Goal: Task Accomplishment & Management: Use online tool/utility

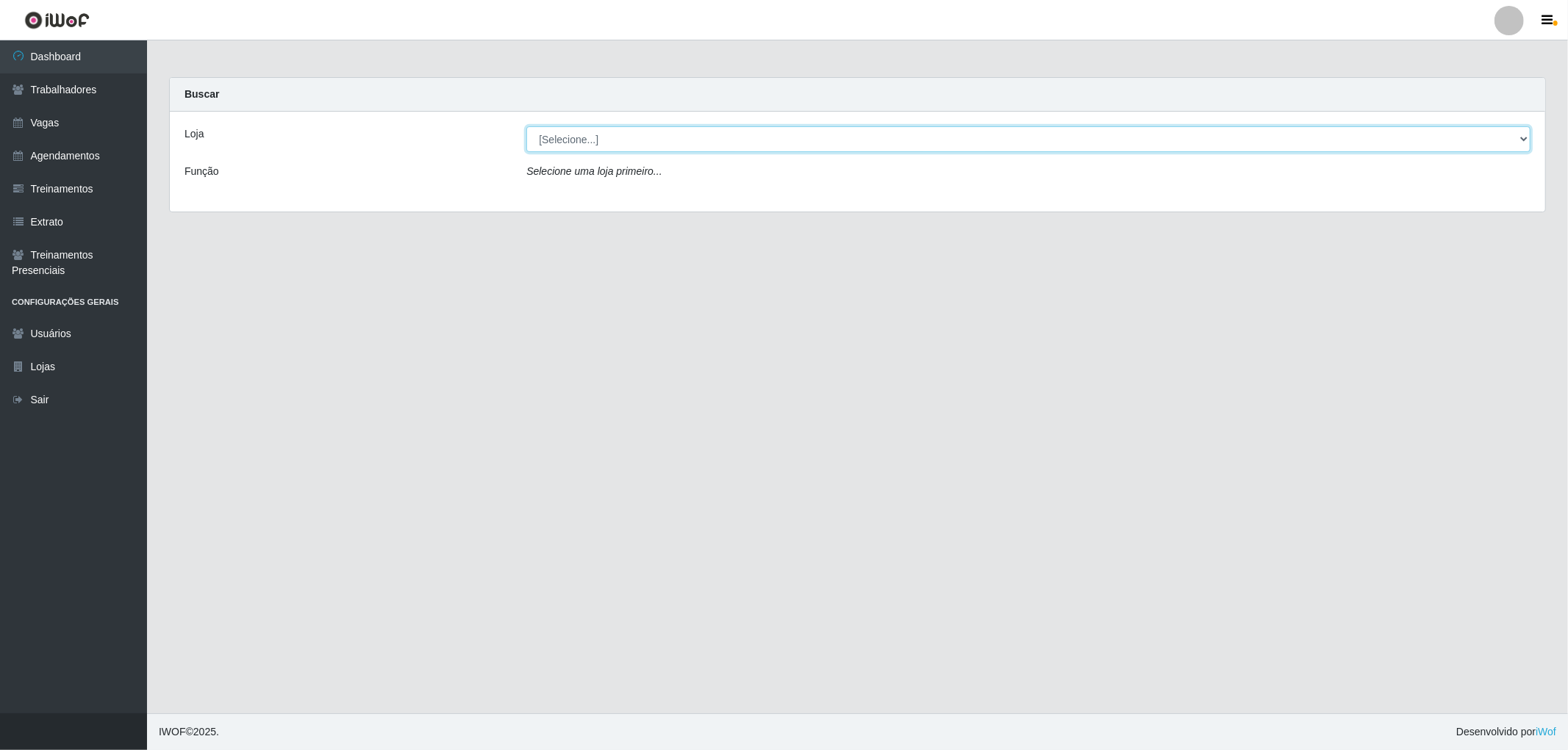
click at [693, 133] on select "[Selecione...] The Pow Pizzaria Delivery - [GEOGRAPHIC_DATA]" at bounding box center [1028, 138] width 1005 height 26
select select "322"
click at [526, 126] on select "[Selecione...] The Pow Pizzaria Delivery - [GEOGRAPHIC_DATA]" at bounding box center [1028, 138] width 1005 height 26
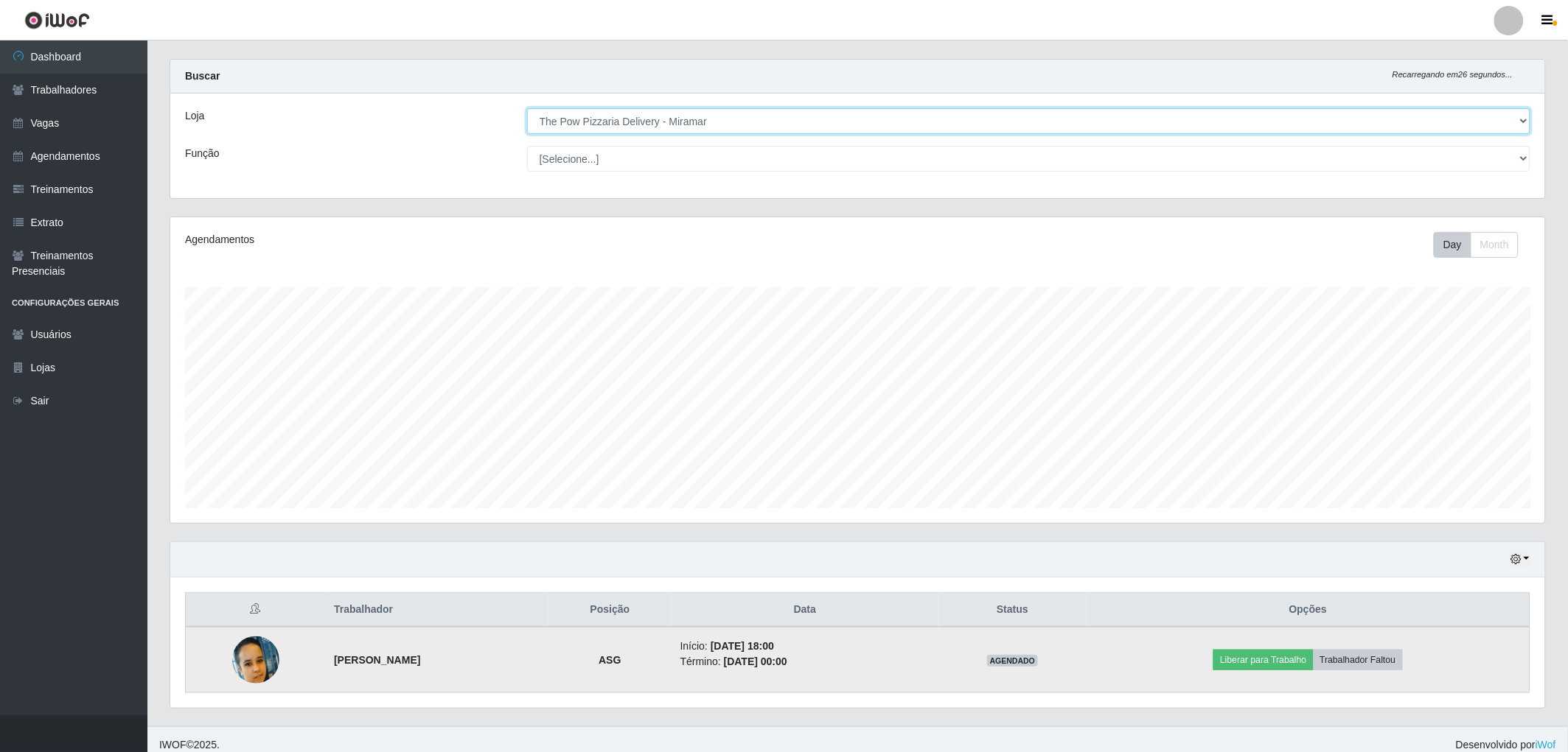
scroll to position [29, 0]
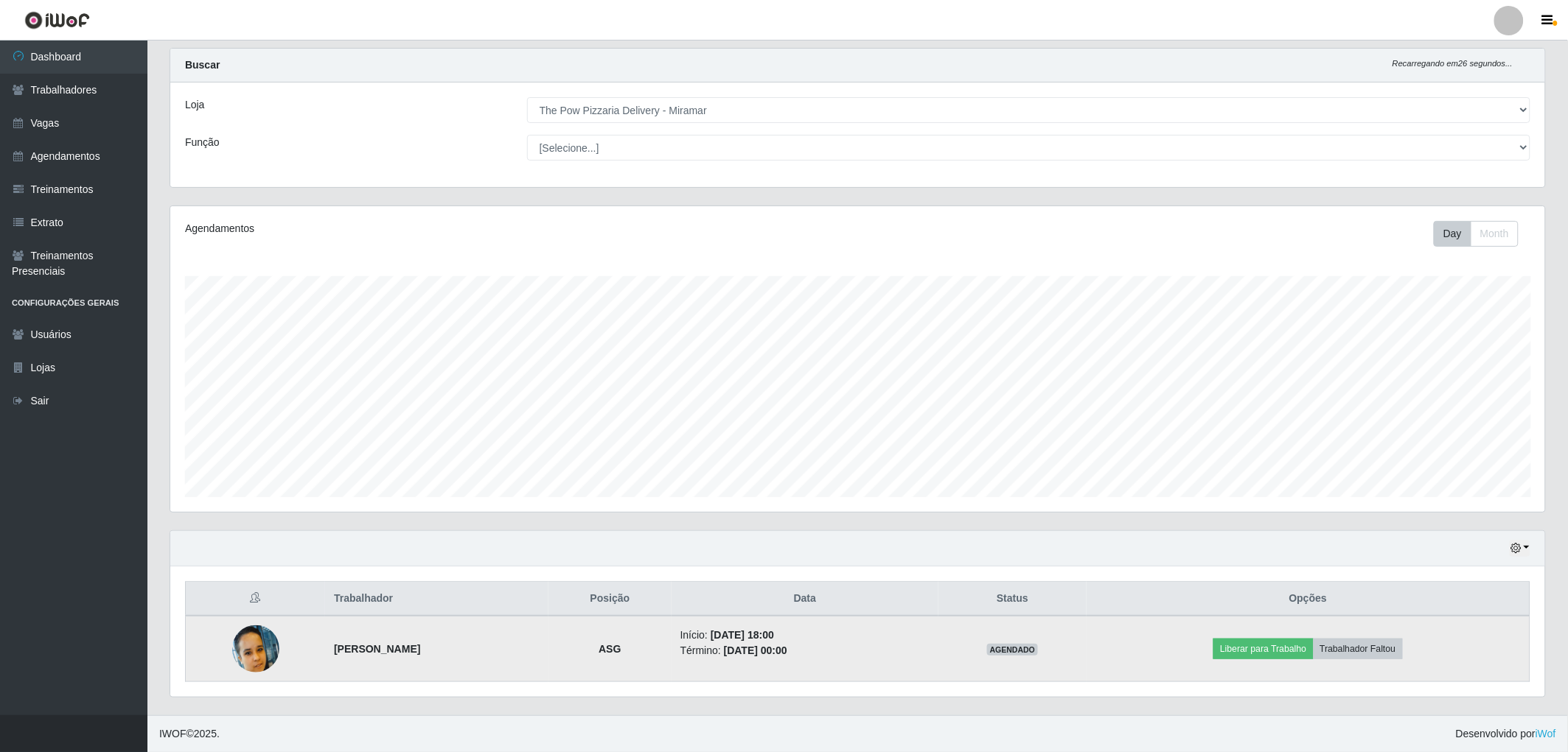
click at [256, 643] on img at bounding box center [256, 649] width 48 height 48
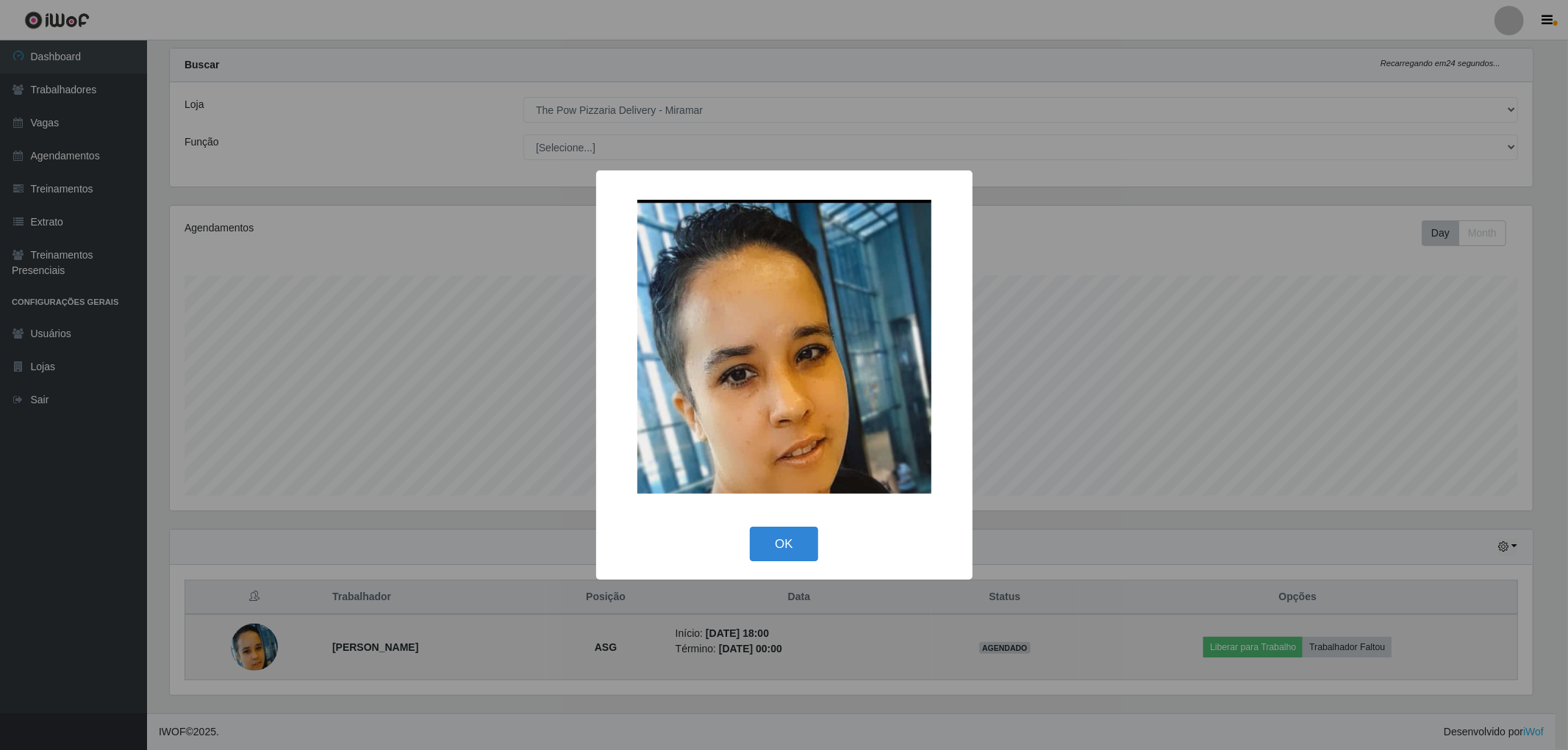
click at [255, 641] on div "× OK Cancel" at bounding box center [784, 375] width 1568 height 750
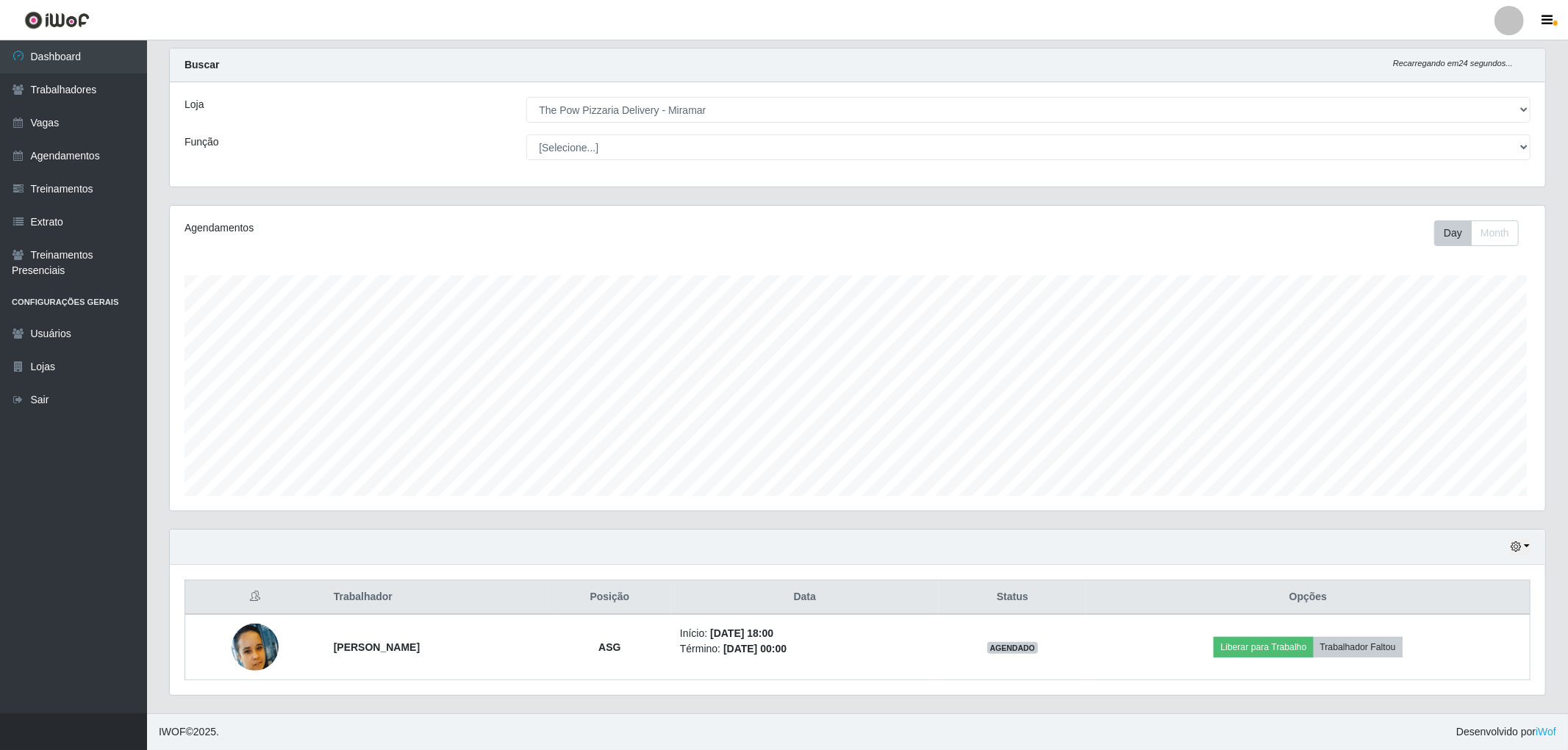
scroll to position [304, 1372]
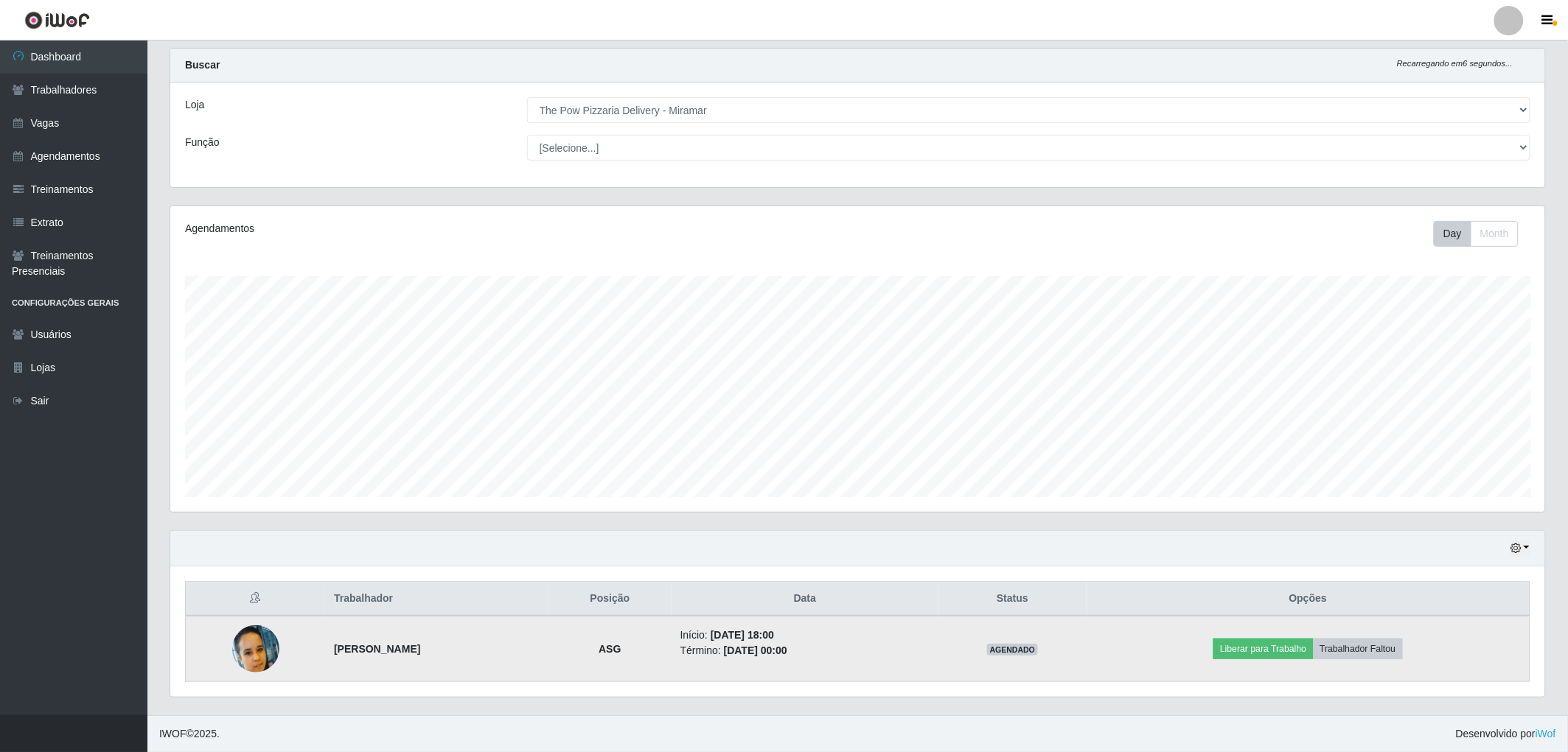
click at [241, 631] on img at bounding box center [256, 649] width 48 height 48
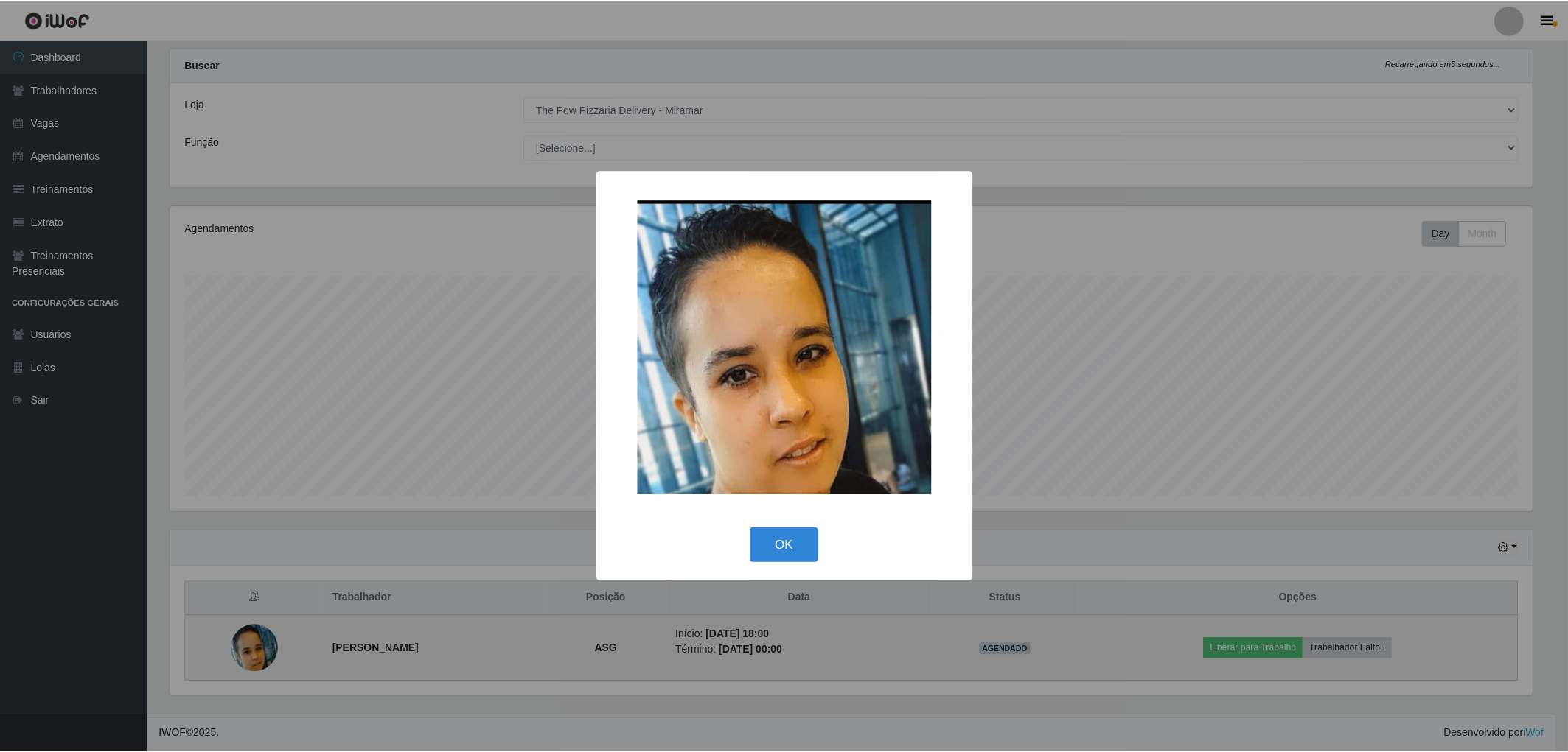
scroll to position [305, 1365]
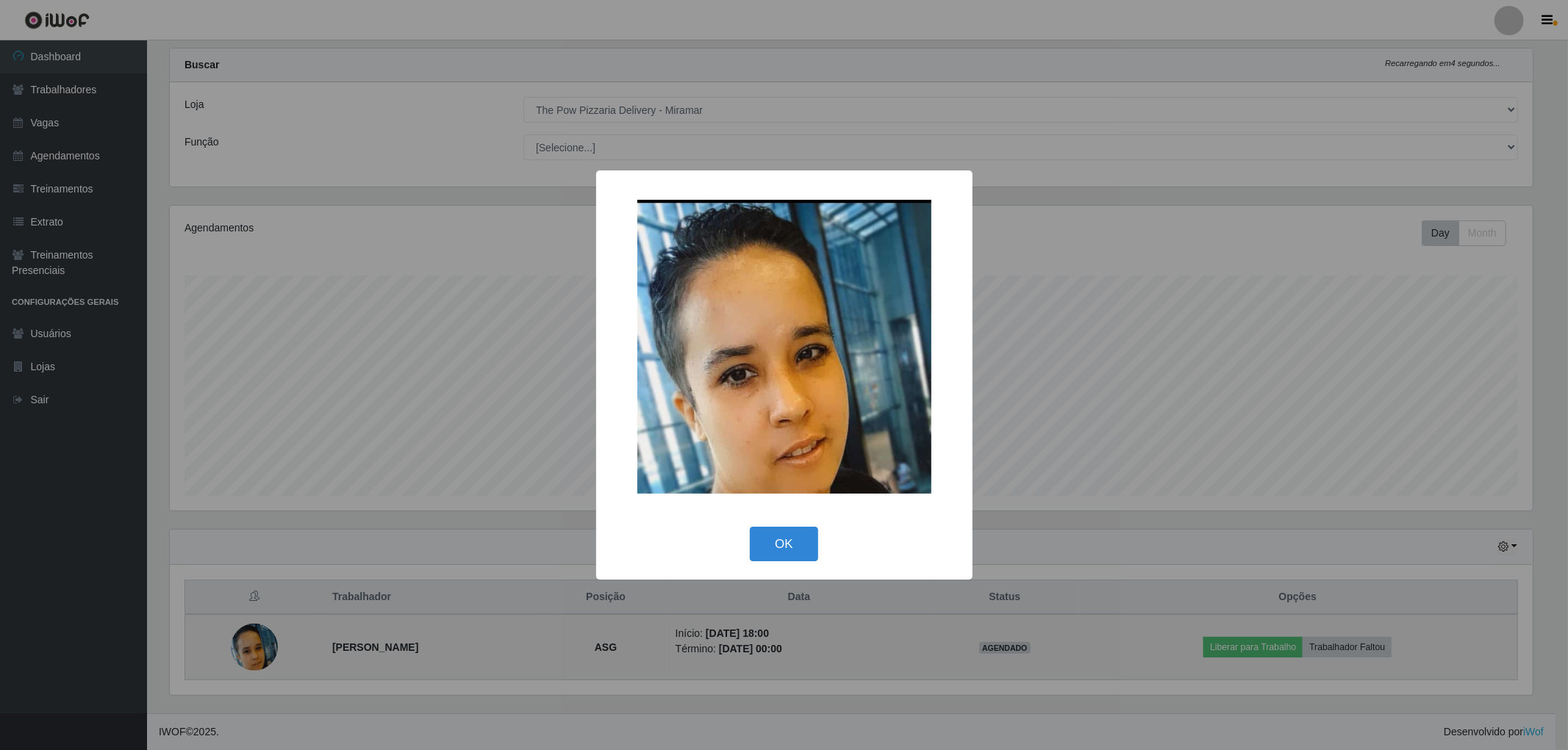
click at [240, 630] on div "× OK Cancel" at bounding box center [784, 375] width 1568 height 750
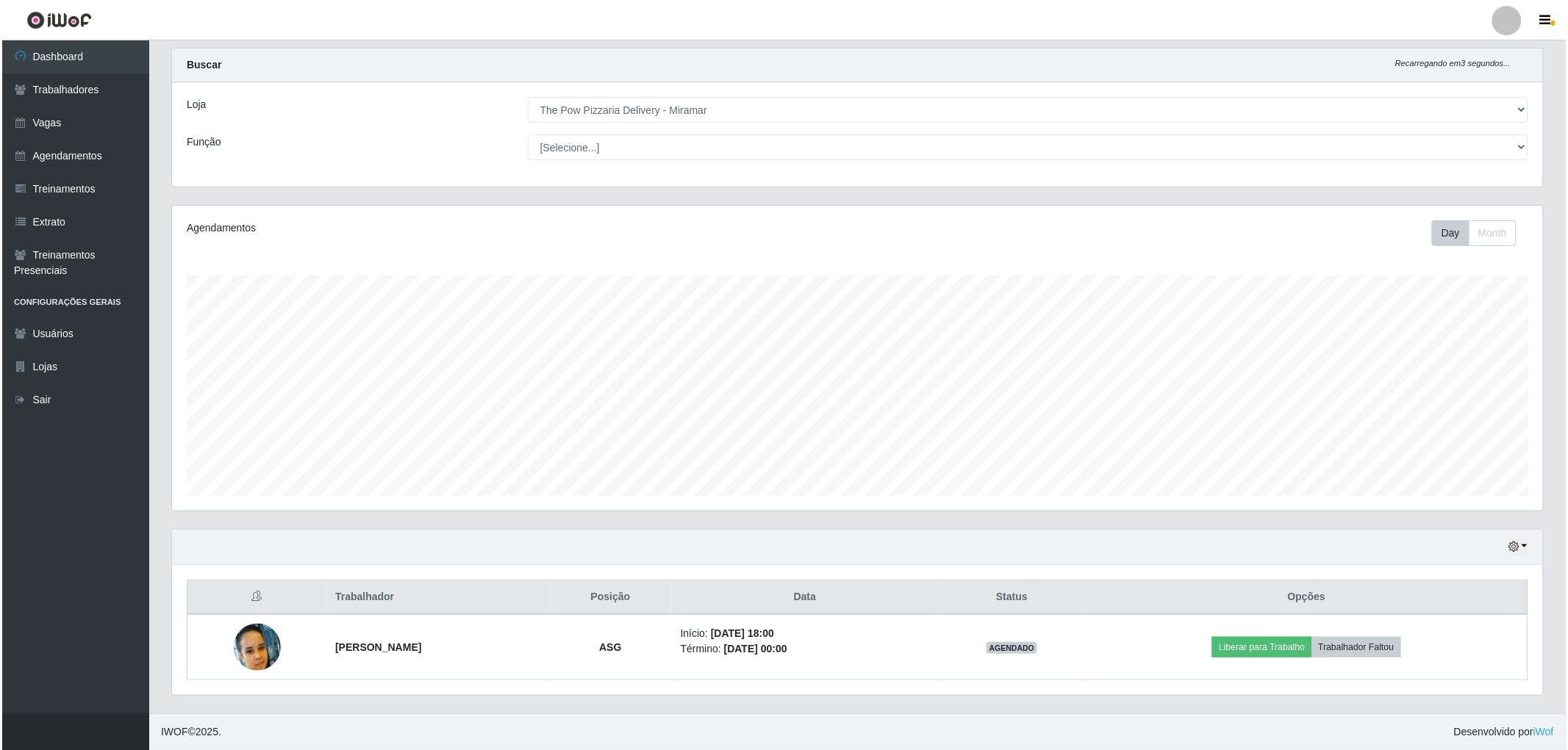
scroll to position [0, 0]
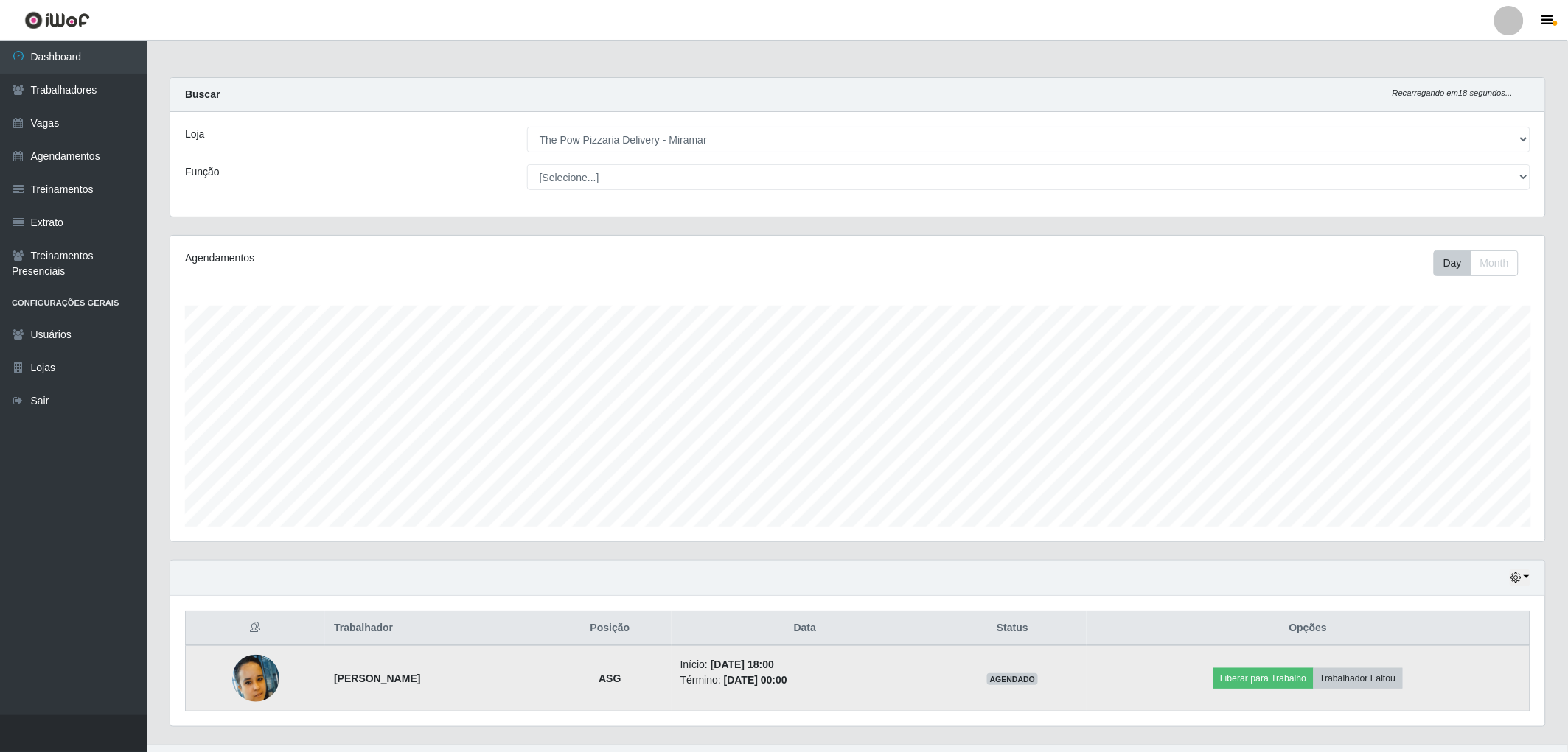
click at [234, 693] on img at bounding box center [256, 679] width 48 height 48
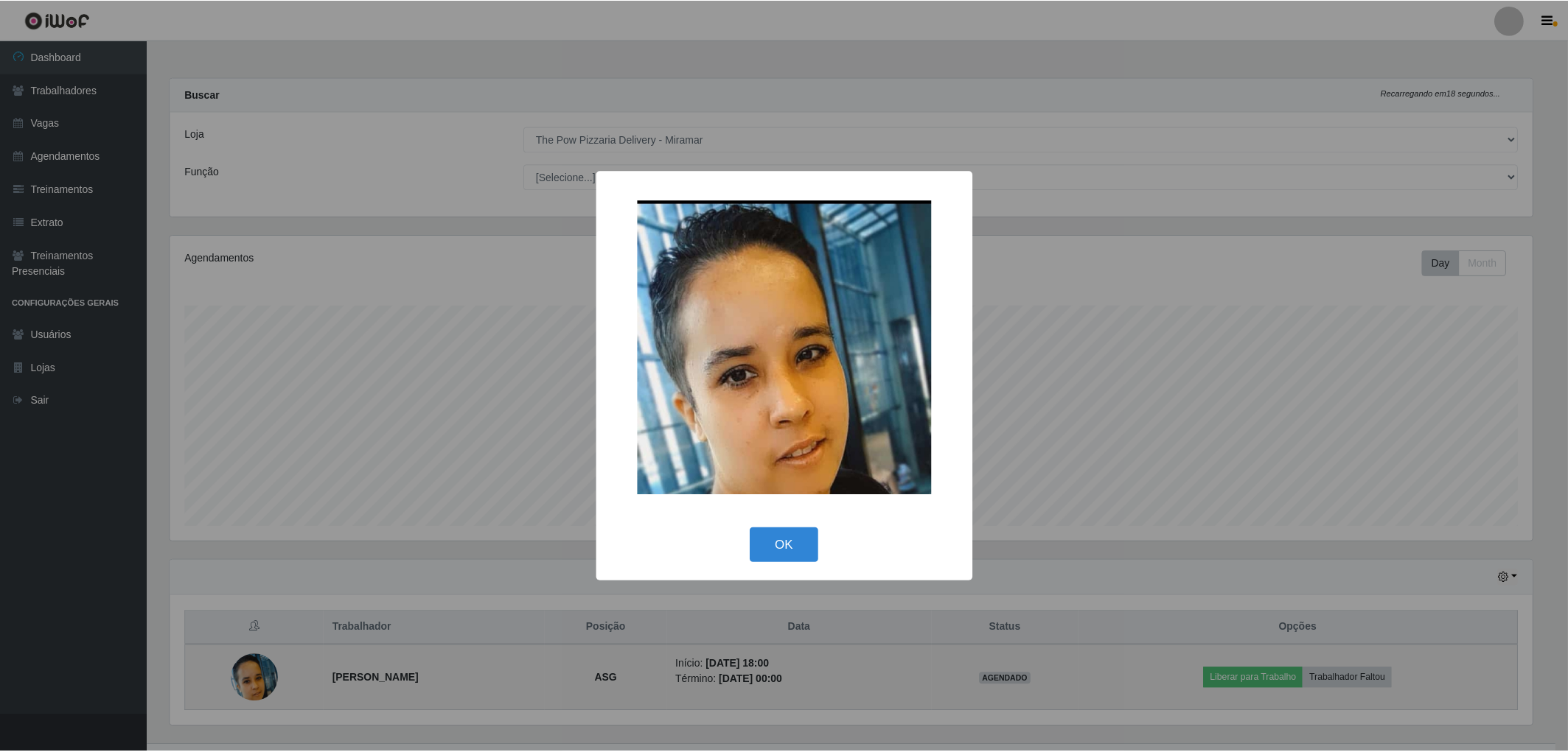
scroll to position [305, 1365]
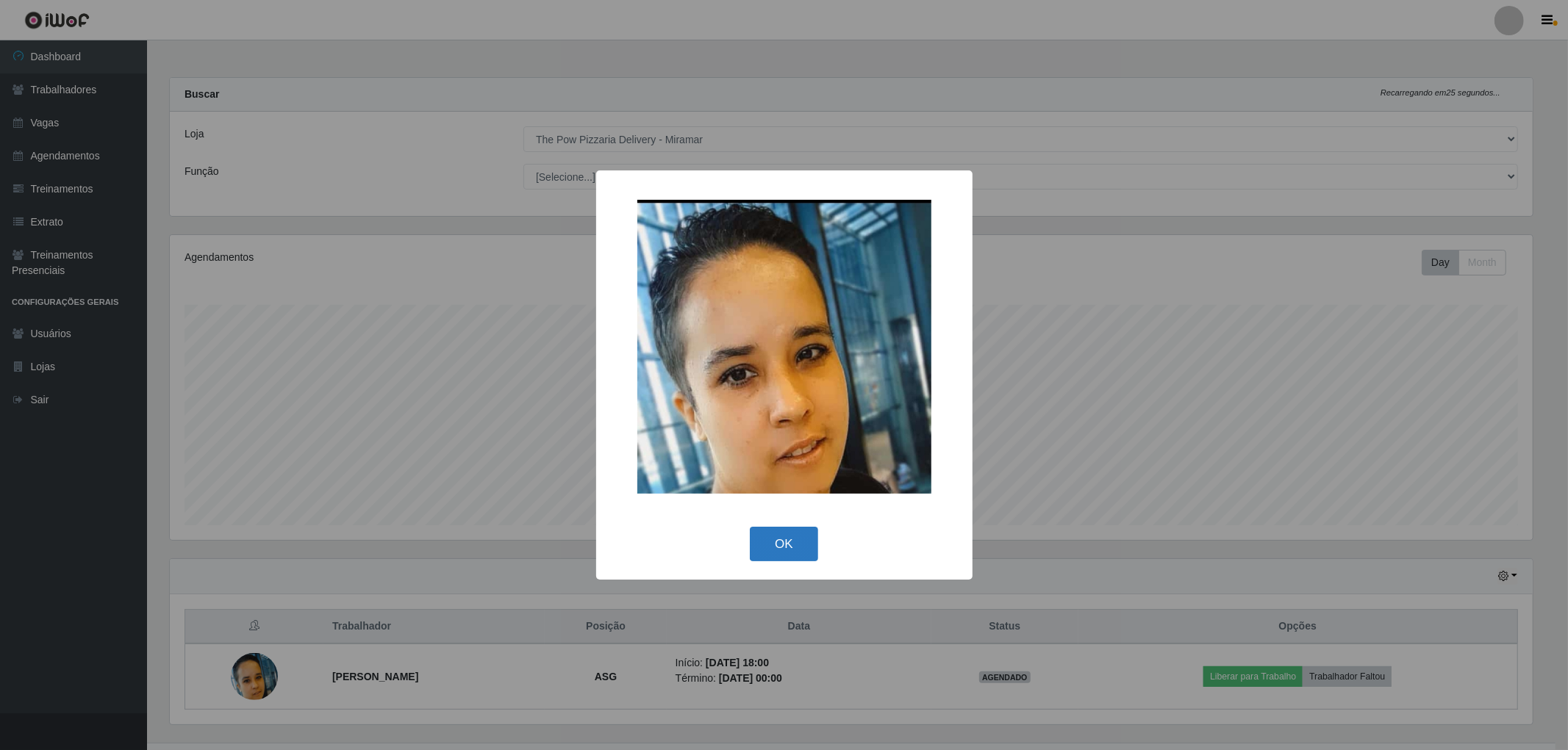
click at [796, 550] on button "OK" at bounding box center [784, 544] width 68 height 34
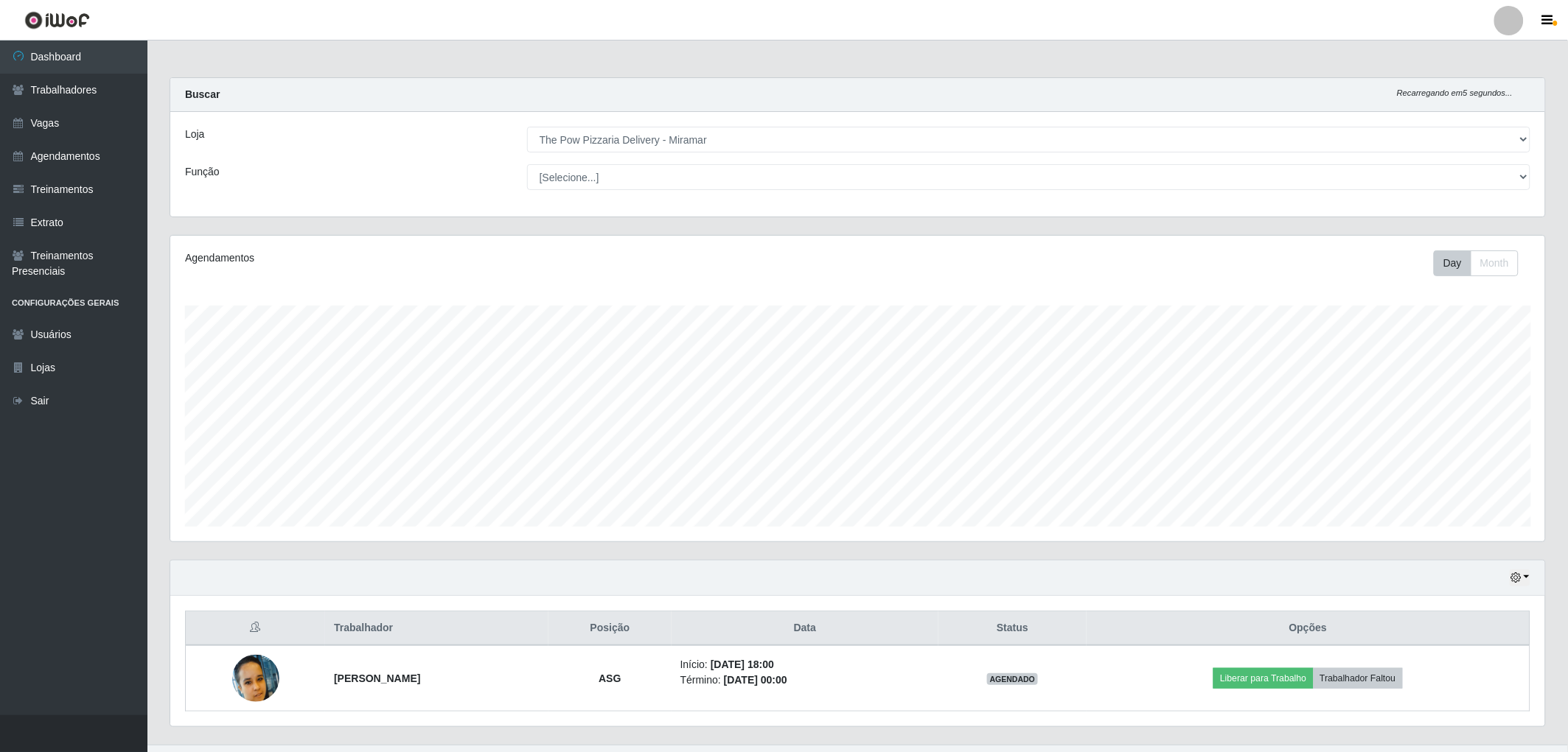
scroll to position [29, 0]
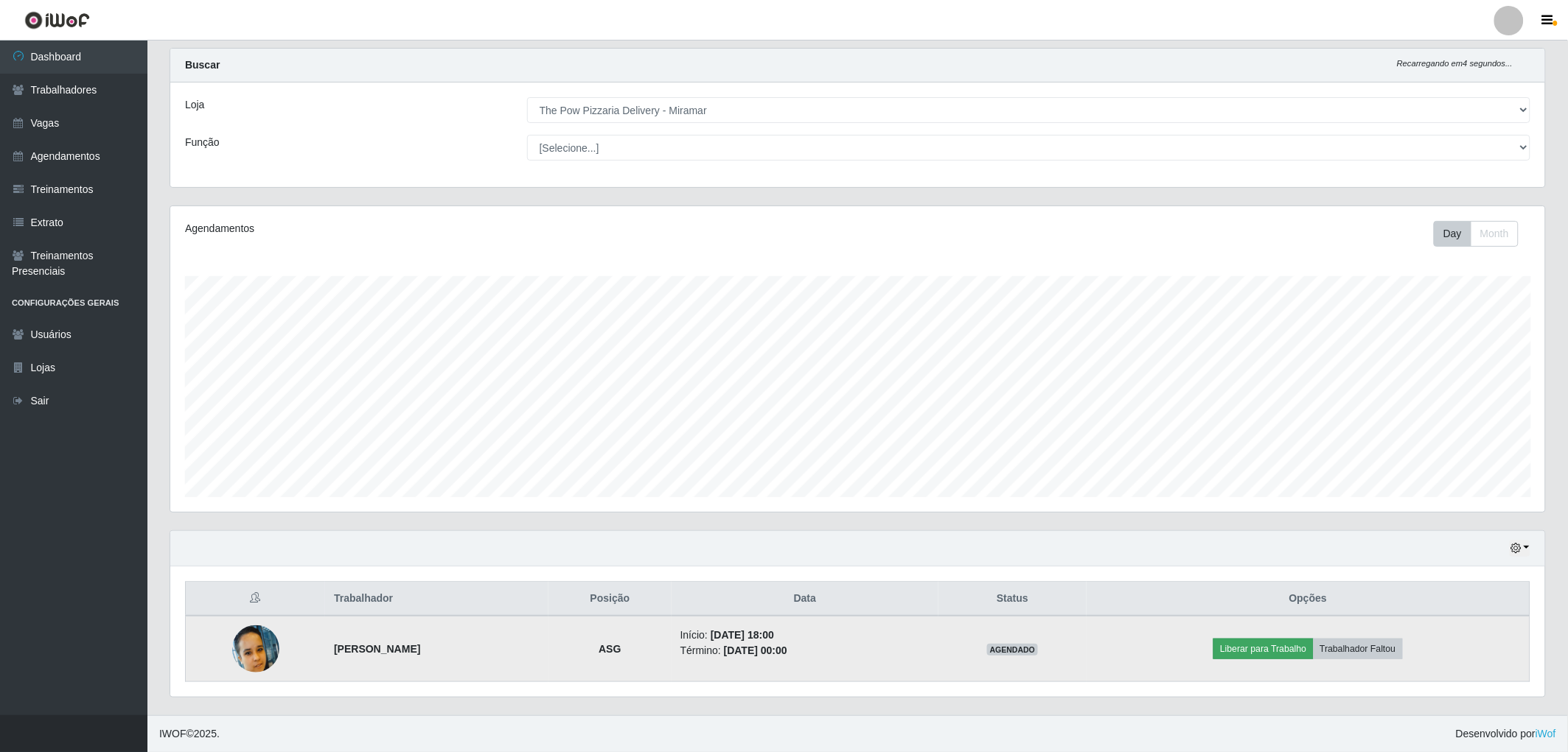
click at [1262, 638] on td "Liberar para Trabalho Trabalhador Faltou" at bounding box center [1308, 649] width 444 height 67
click at [1266, 646] on button "Liberar para Trabalho" at bounding box center [1263, 649] width 100 height 21
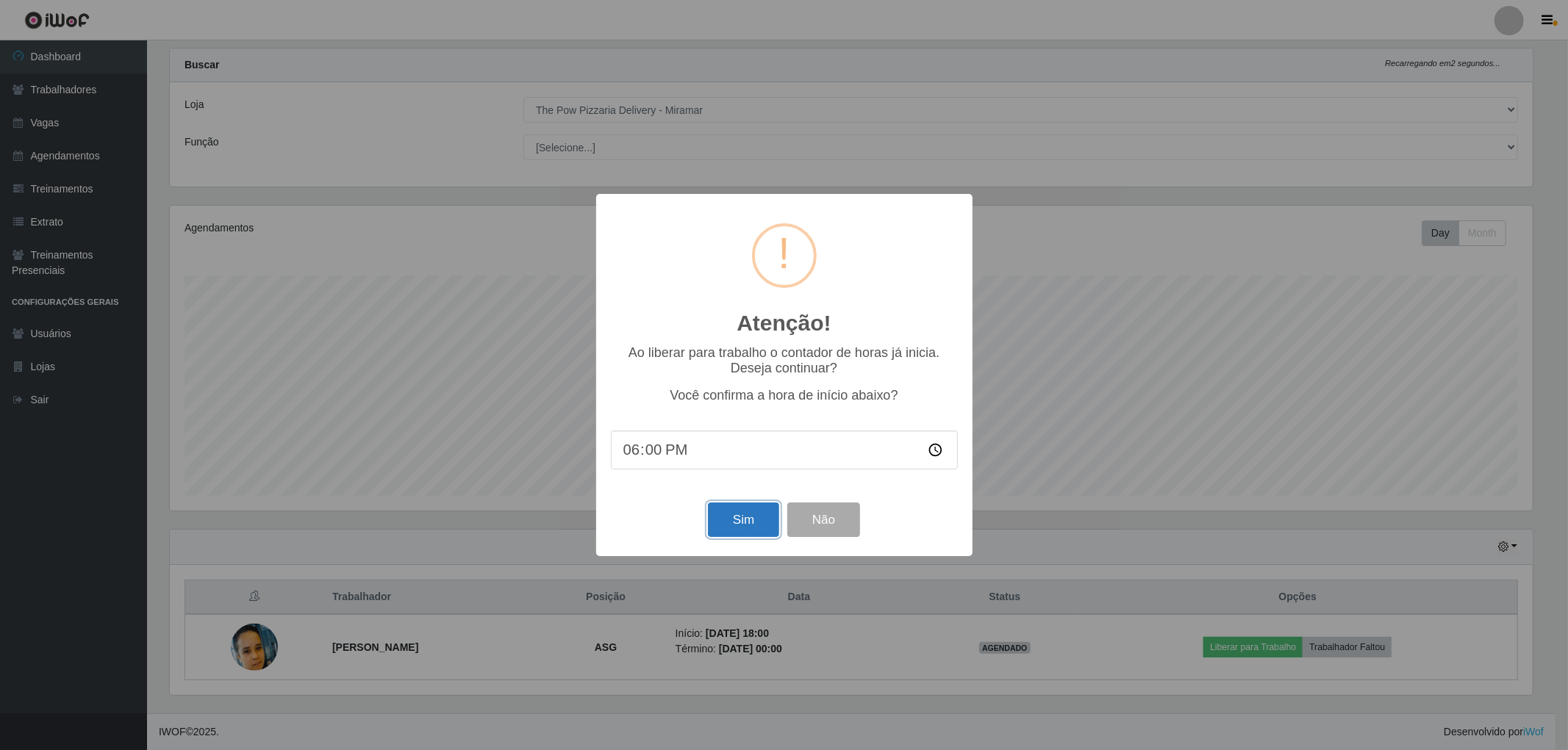
click at [745, 508] on button "Sim" at bounding box center [743, 520] width 71 height 34
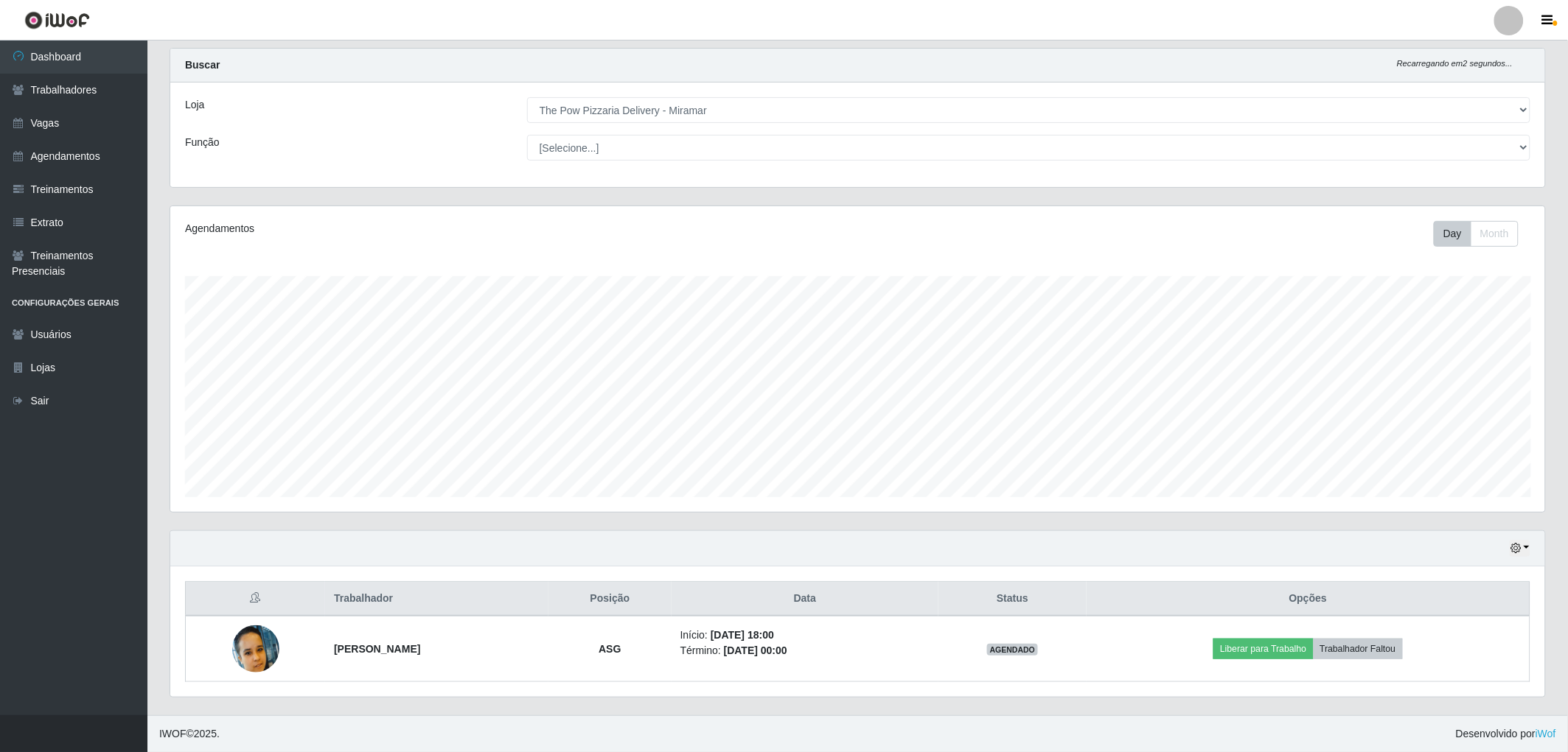
scroll to position [305, 1379]
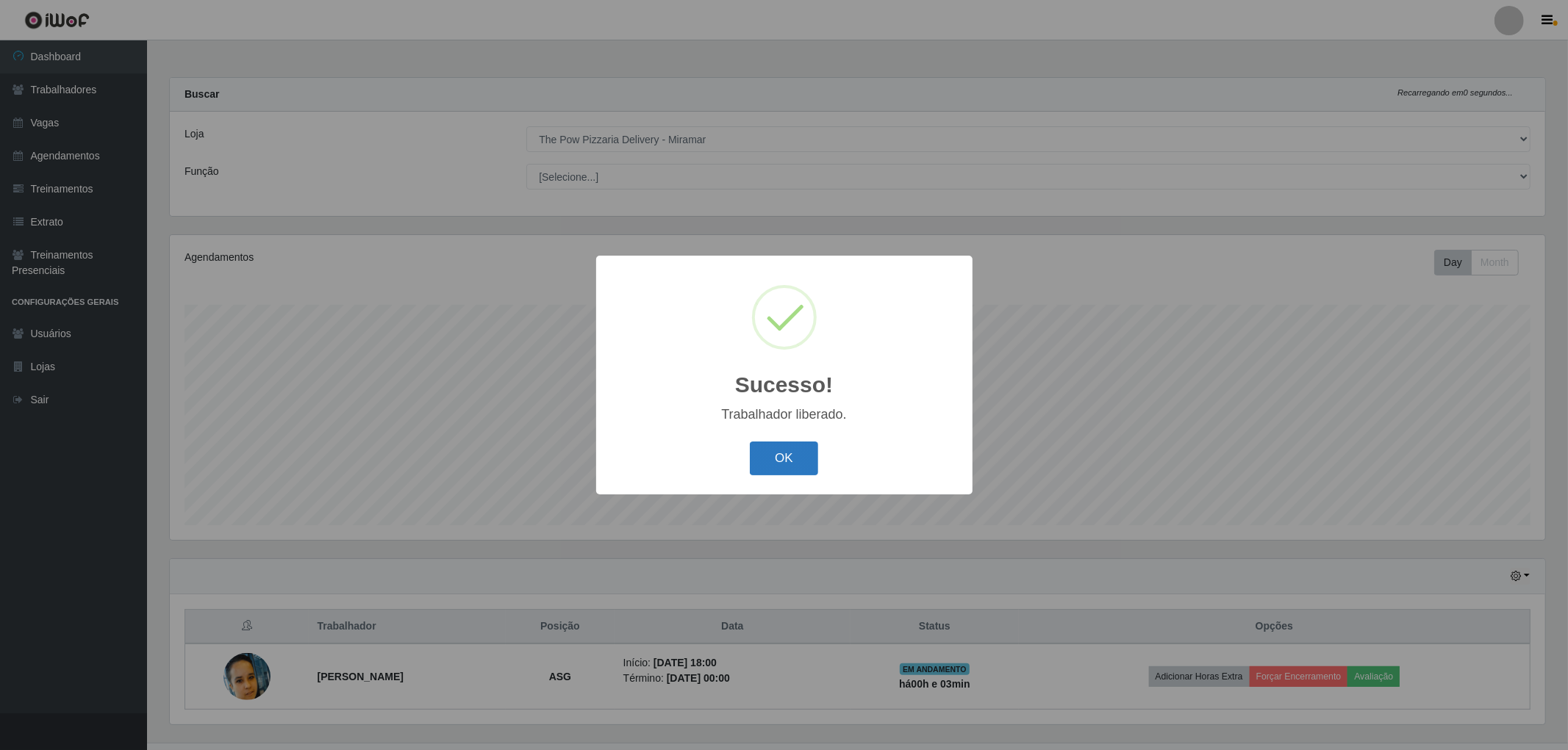
click at [789, 454] on button "OK" at bounding box center [784, 459] width 68 height 34
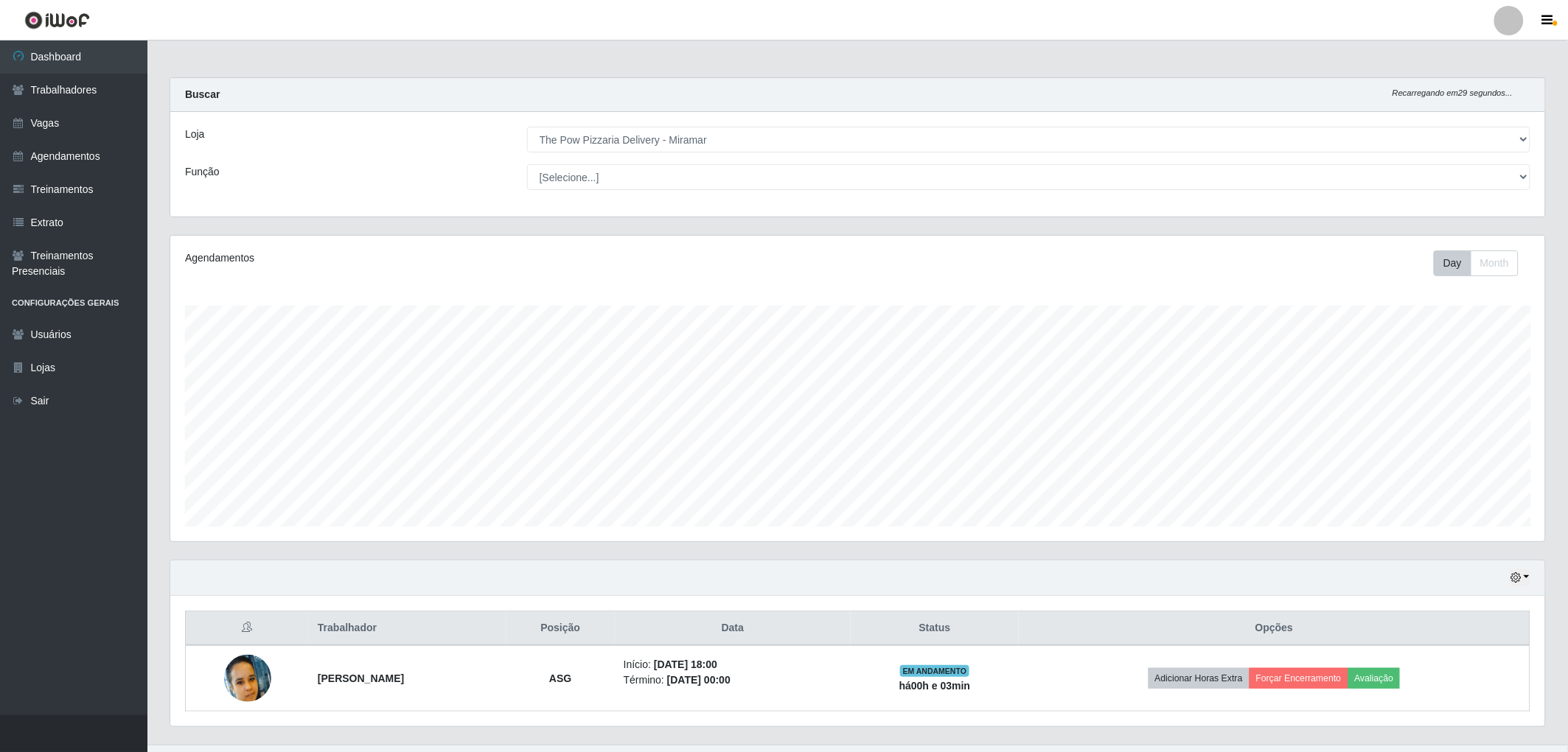
scroll to position [29, 0]
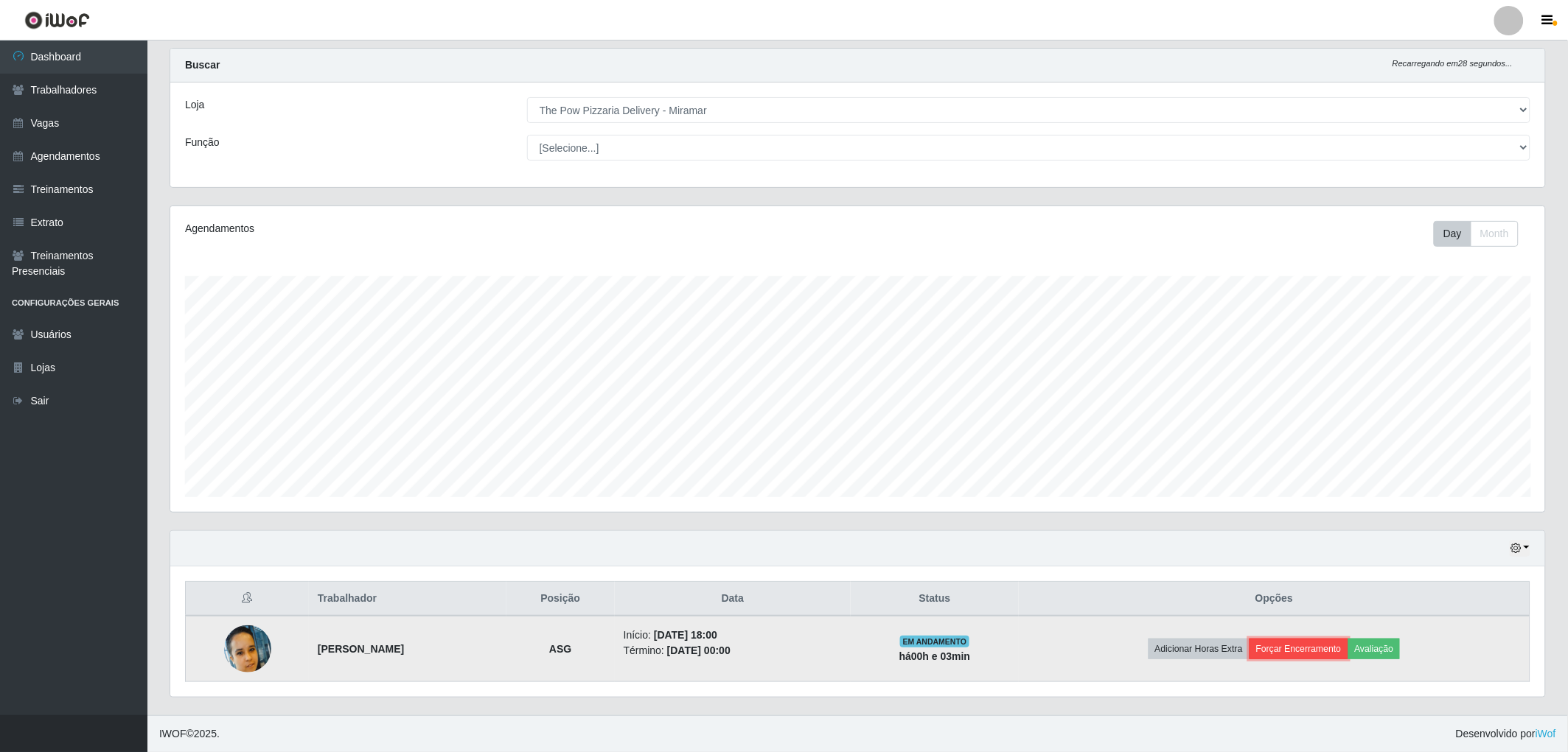
click at [1327, 657] on button "Forçar Encerramento" at bounding box center [1299, 649] width 99 height 21
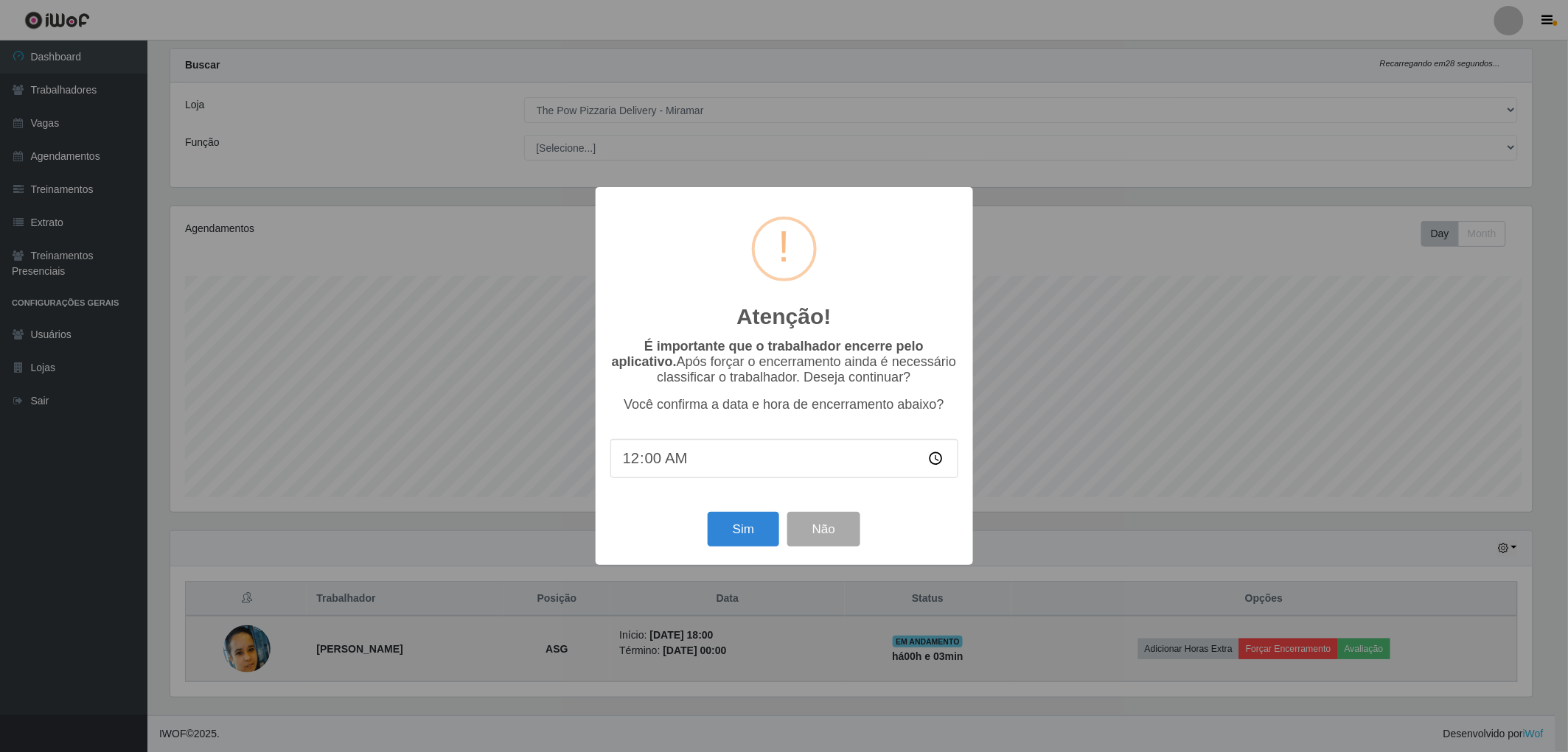
scroll to position [305, 1365]
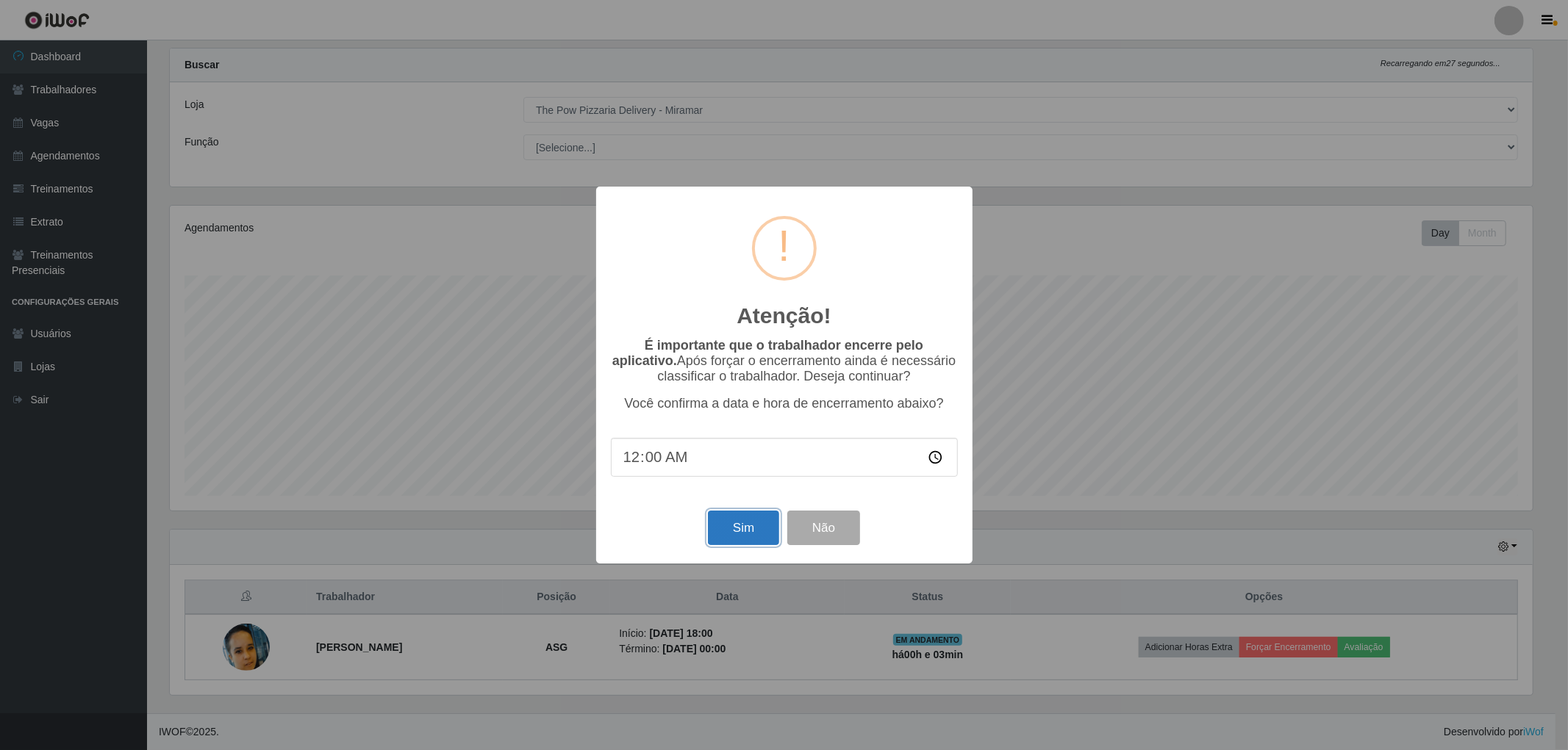
click at [718, 532] on button "Sim" at bounding box center [743, 528] width 71 height 34
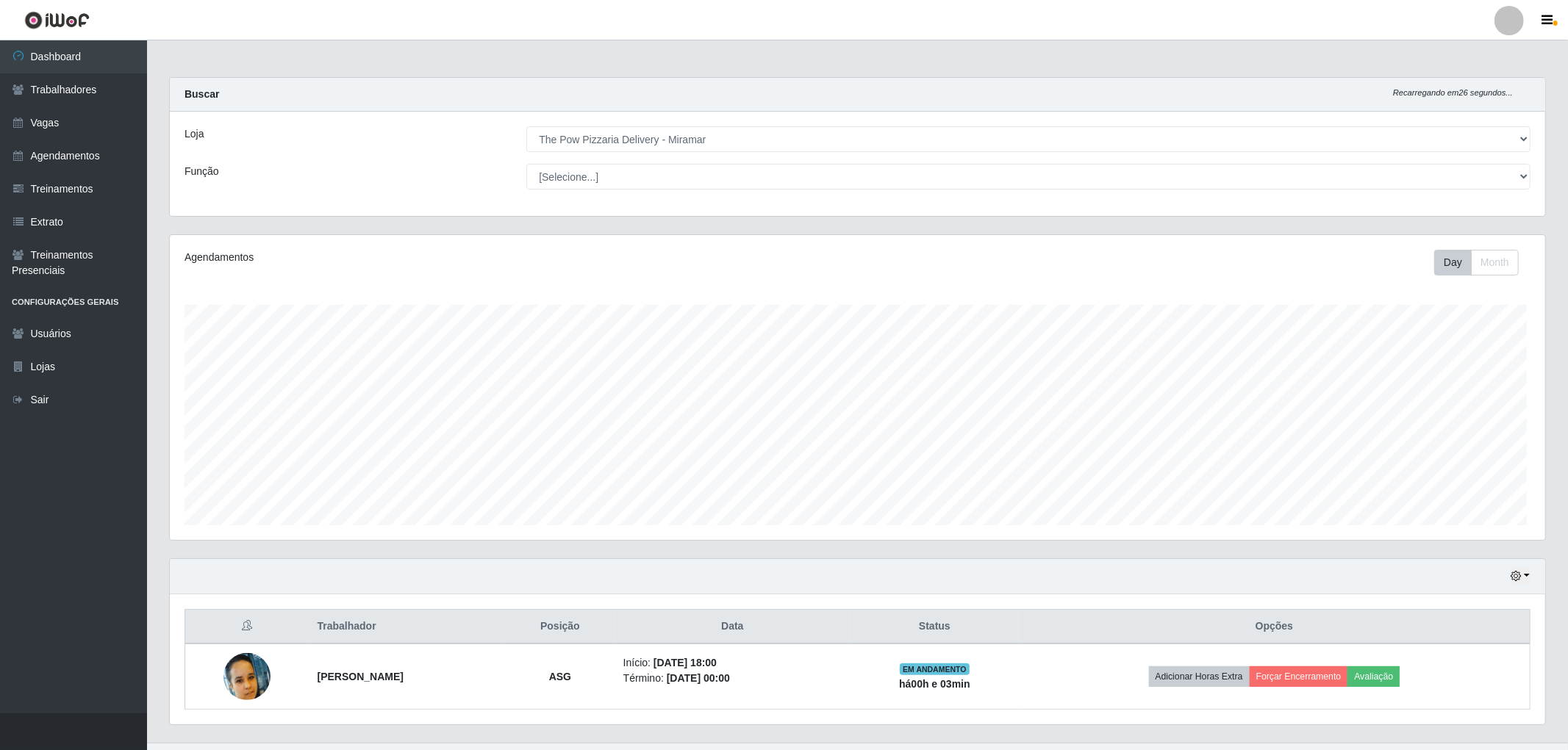
scroll to position [304, 1375]
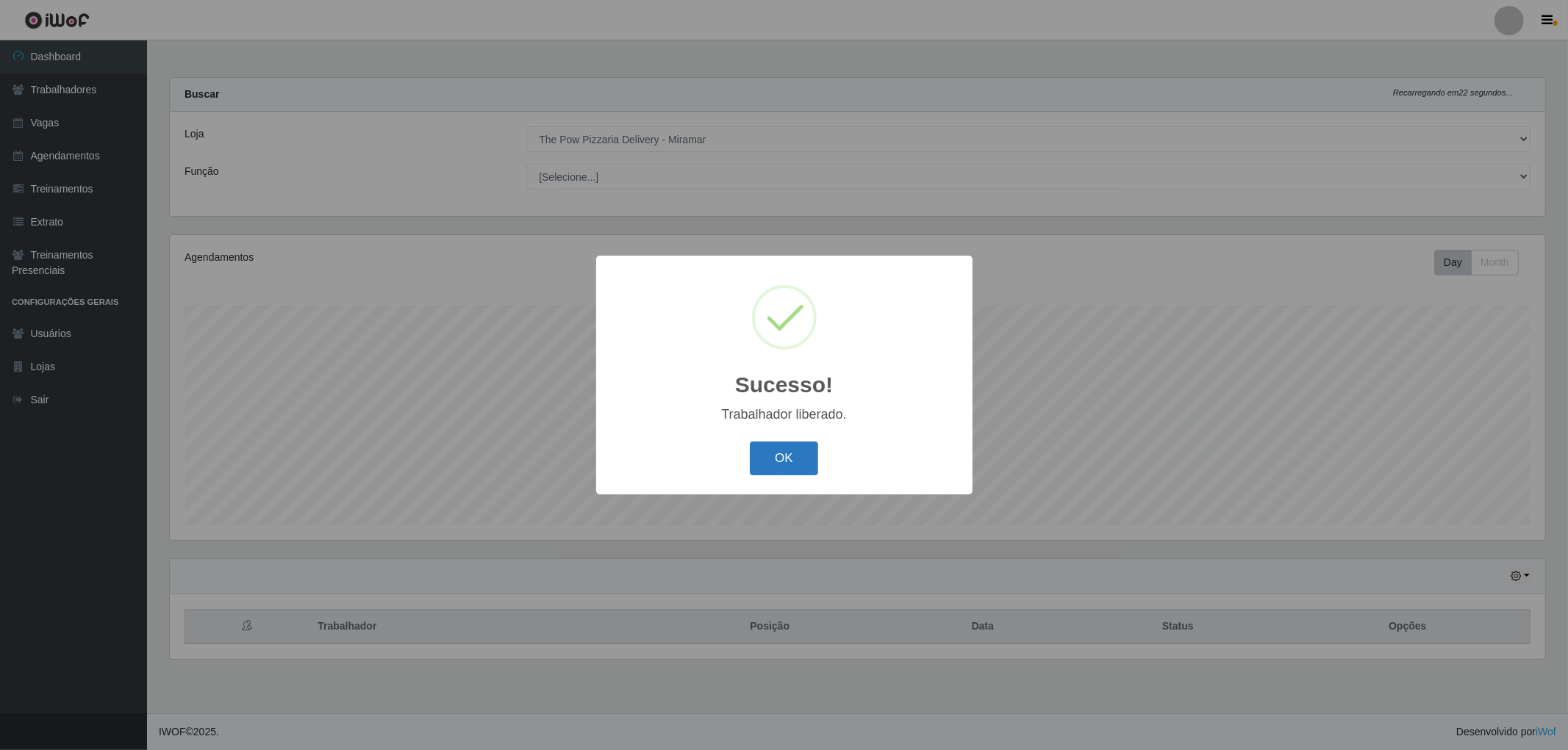
click at [803, 469] on button "OK" at bounding box center [784, 459] width 68 height 34
